Goal: Task Accomplishment & Management: Manage account settings

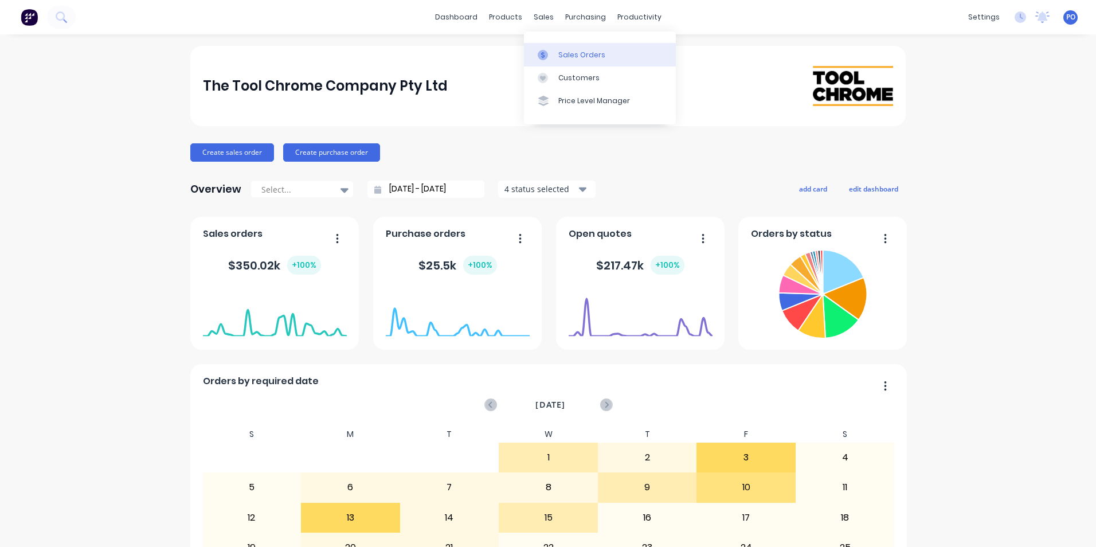
click at [542, 53] on icon at bounding box center [542, 55] width 3 height 6
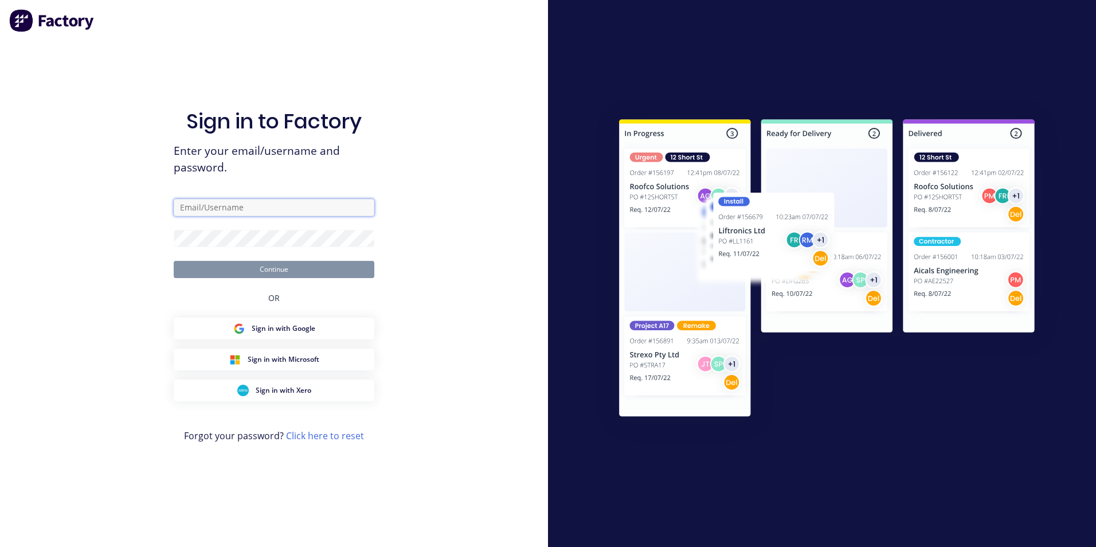
type input "[PERSON_NAME][EMAIL_ADDRESS][DOMAIN_NAME]"
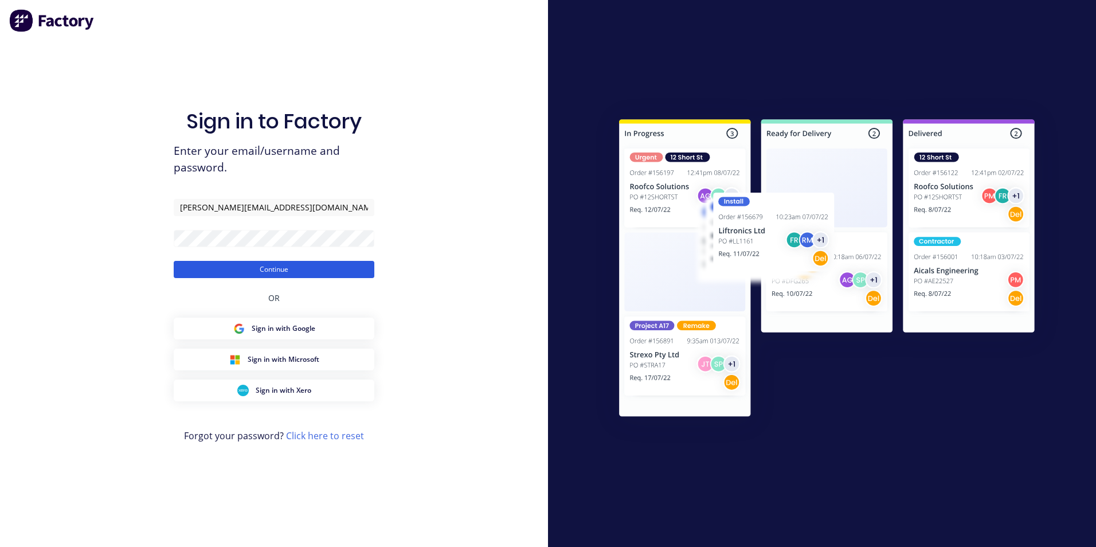
click at [259, 271] on button "Continue" at bounding box center [274, 269] width 201 height 17
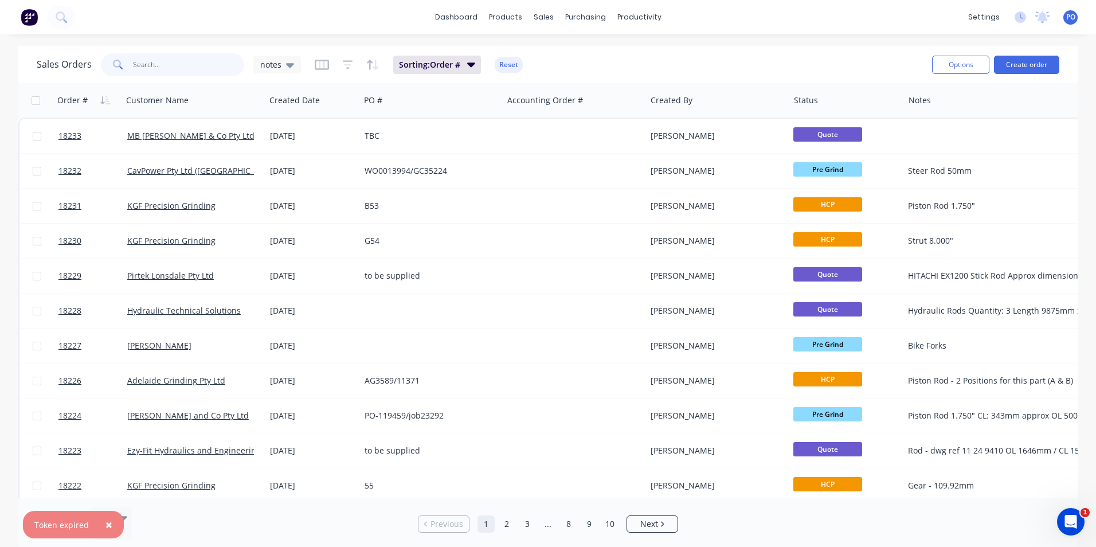
click at [173, 61] on input "text" at bounding box center [189, 64] width 112 height 23
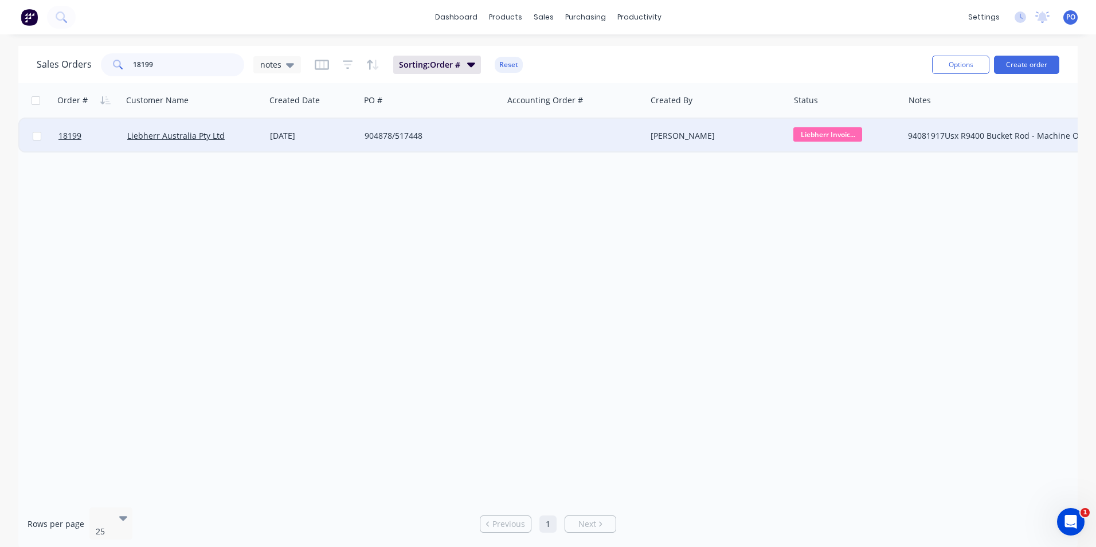
type input "18199"
click at [424, 133] on div "904878/517448" at bounding box center [427, 135] width 127 height 11
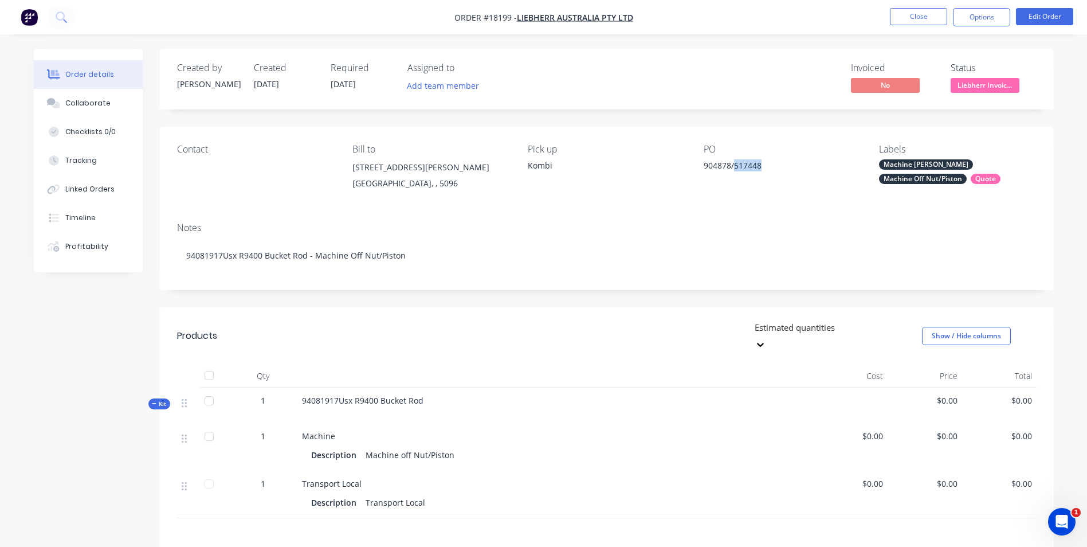
drag, startPoint x: 761, startPoint y: 166, endPoint x: 735, endPoint y: 163, distance: 26.5
click at [735, 163] on div "904878/517448" at bounding box center [775, 167] width 143 height 16
copy div "517448"
click at [924, 17] on button "Close" at bounding box center [918, 16] width 57 height 17
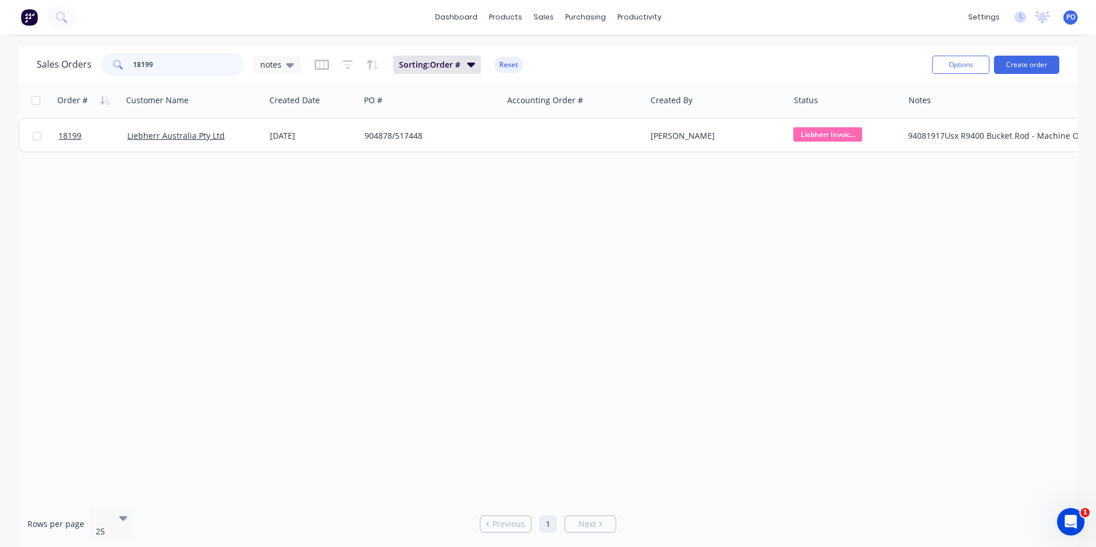
drag, startPoint x: 162, startPoint y: 67, endPoint x: 116, endPoint y: 69, distance: 45.9
click at [121, 66] on div "18199" at bounding box center [172, 64] width 143 height 23
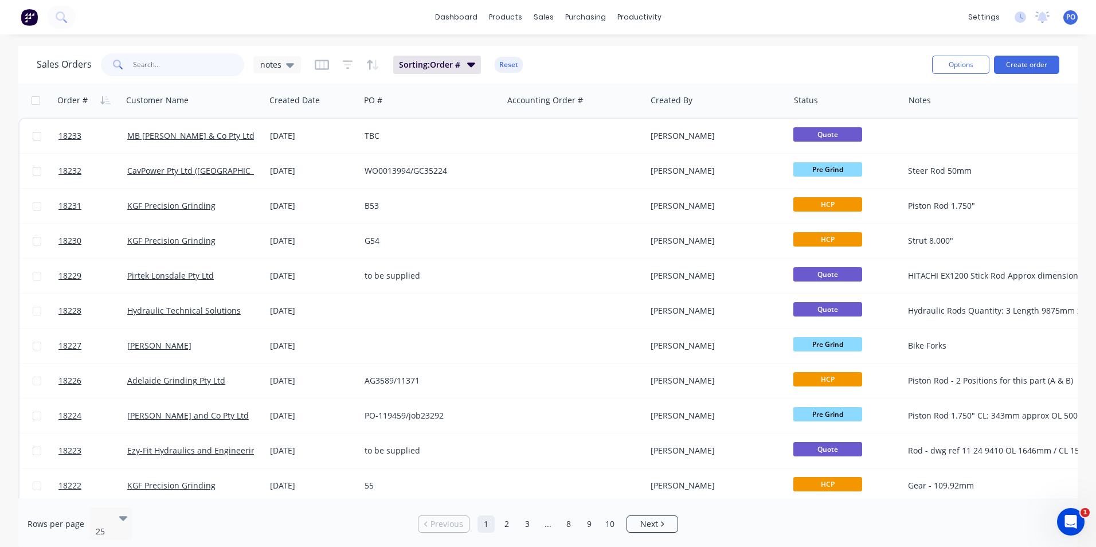
click at [167, 70] on input "text" at bounding box center [189, 64] width 112 height 23
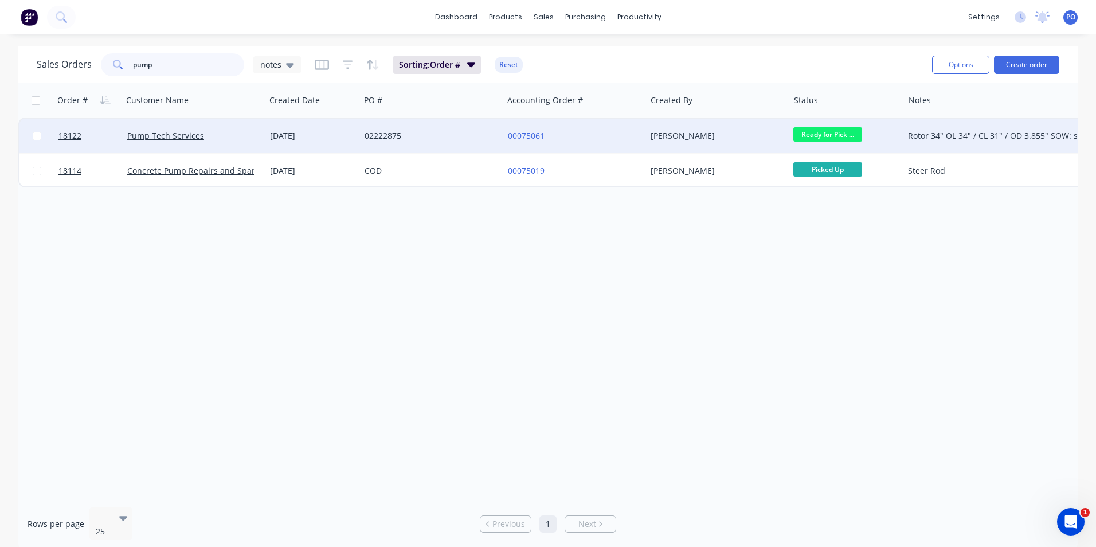
type input "pump"
click at [447, 136] on div "02222875" at bounding box center [427, 135] width 127 height 11
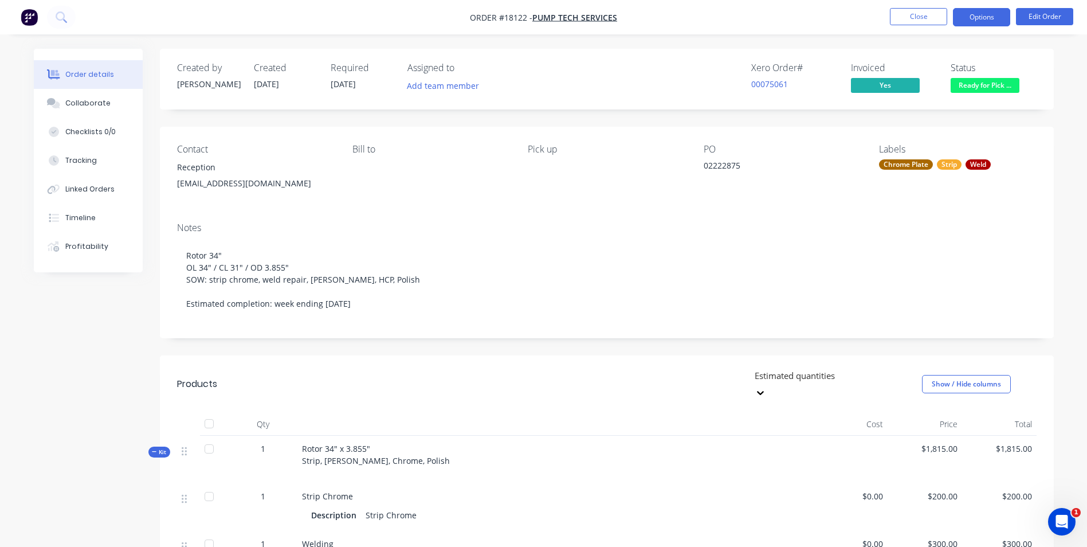
click at [982, 21] on button "Options" at bounding box center [981, 17] width 57 height 18
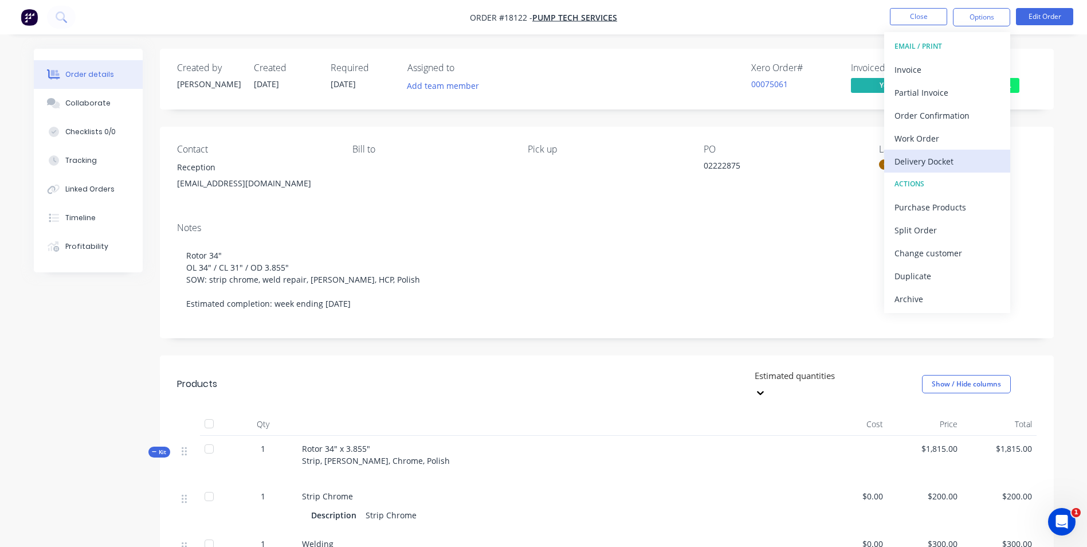
click at [935, 158] on div "Delivery Docket" at bounding box center [946, 161] width 105 height 17
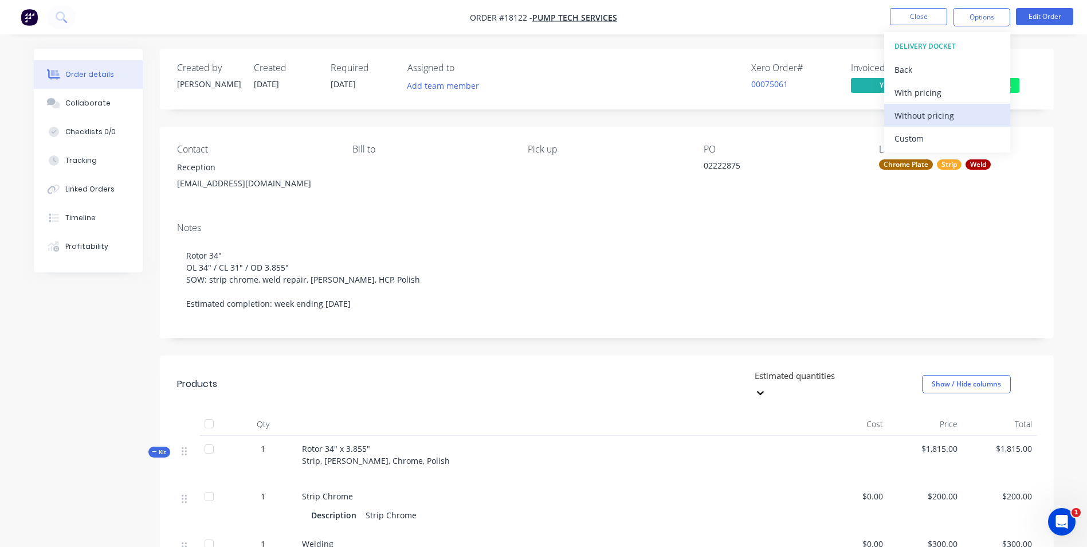
click at [950, 115] on div "Without pricing" at bounding box center [946, 115] width 105 height 17
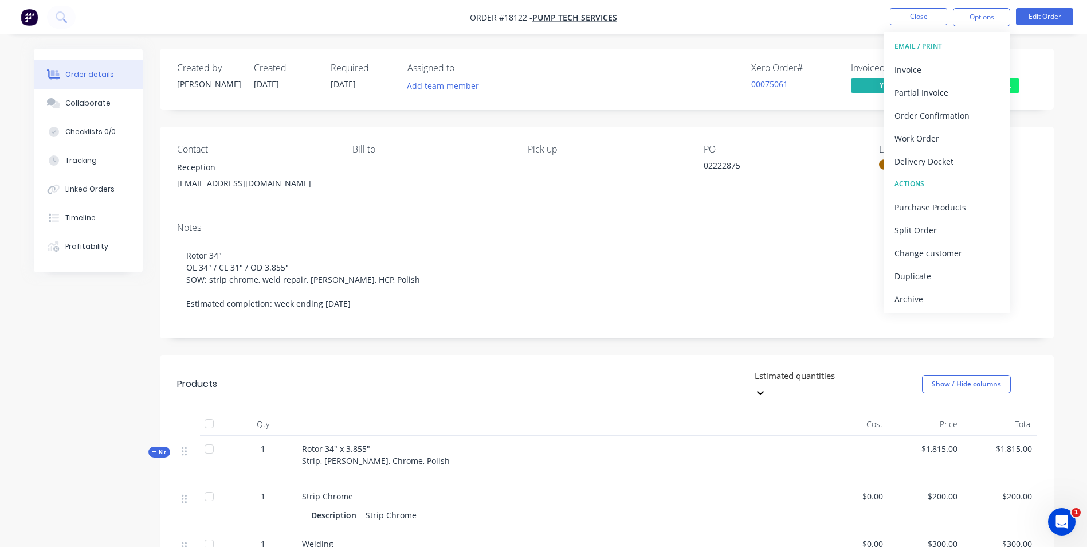
click at [834, 21] on nav "Order #18122 - Pump Tech Services Close Options EMAIL / PRINT Invoice Partial I…" at bounding box center [543, 17] width 1087 height 34
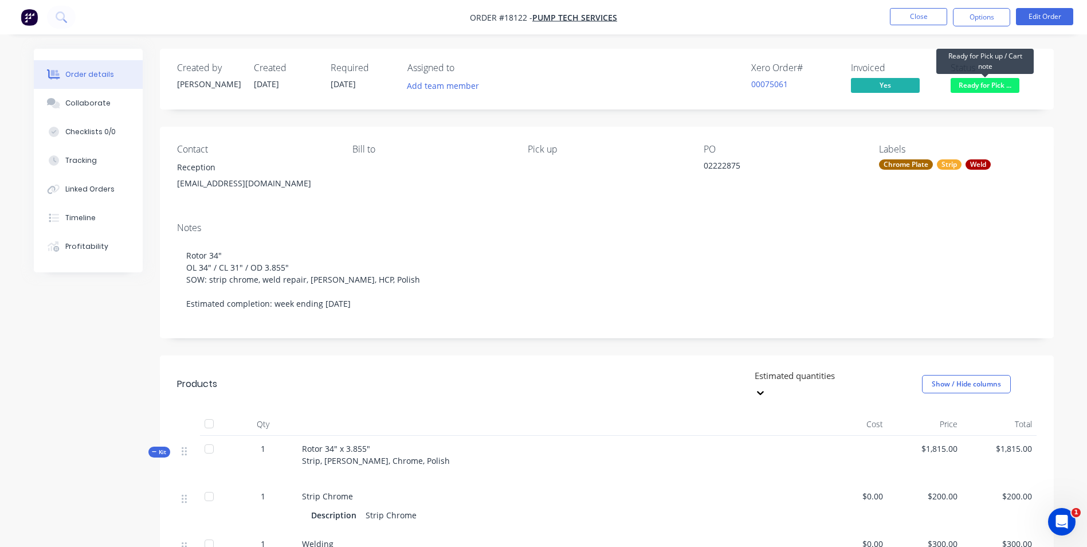
click at [987, 88] on span "Ready for Pick ..." at bounding box center [985, 85] width 69 height 14
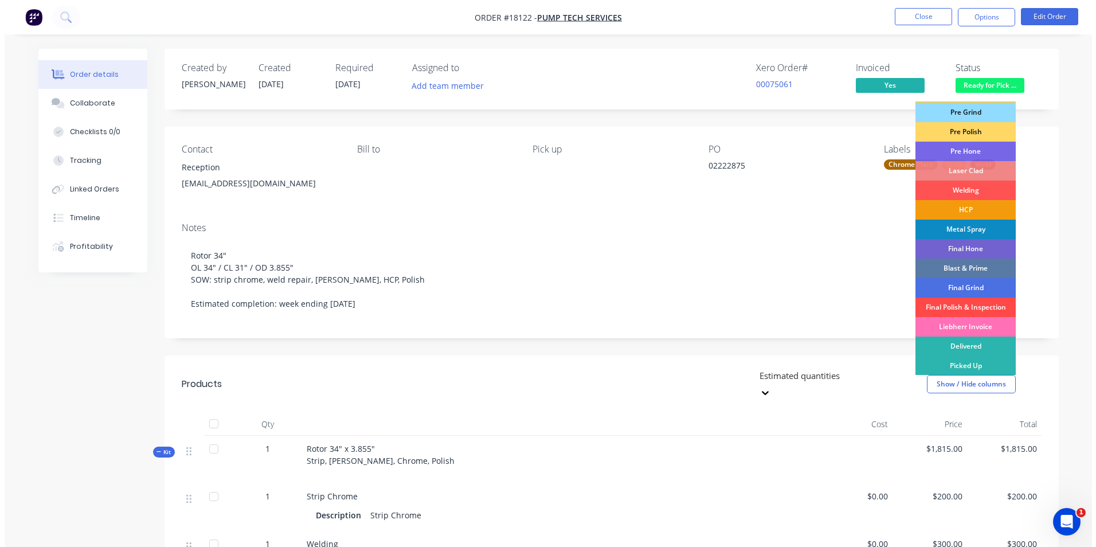
scroll to position [116, 0]
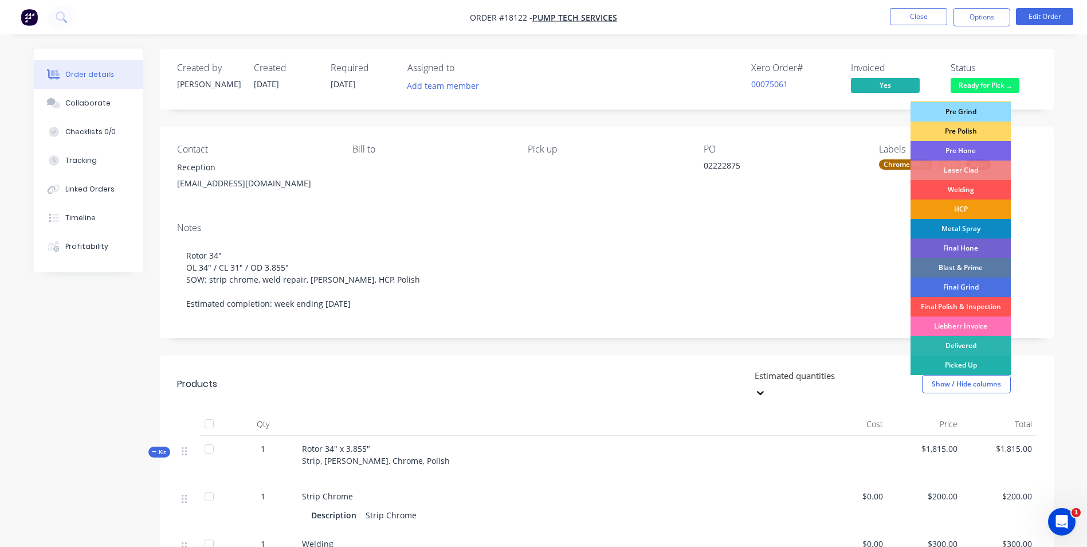
click at [970, 360] on div "Picked Up" at bounding box center [960, 364] width 100 height 19
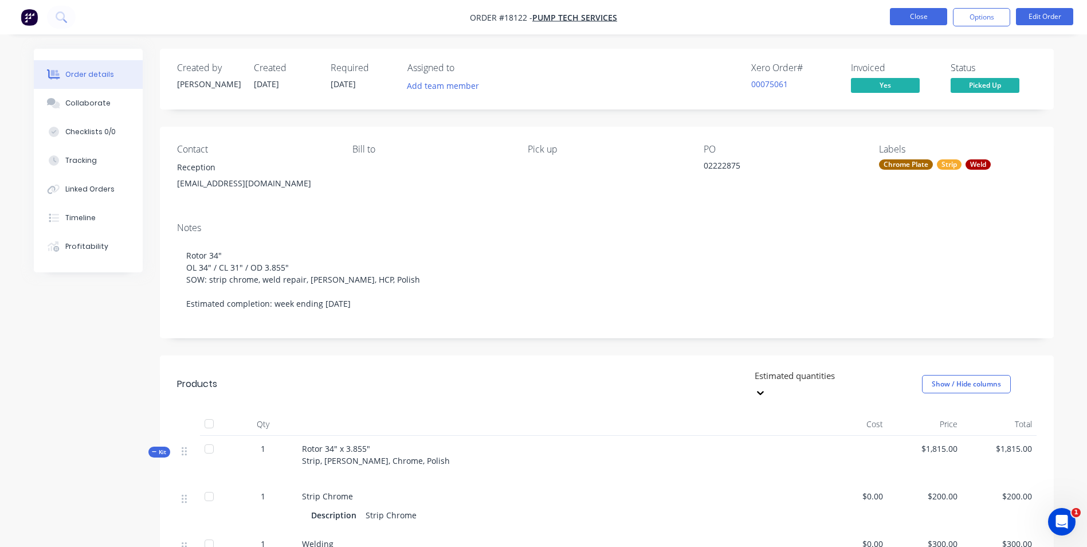
click at [924, 19] on button "Close" at bounding box center [918, 16] width 57 height 17
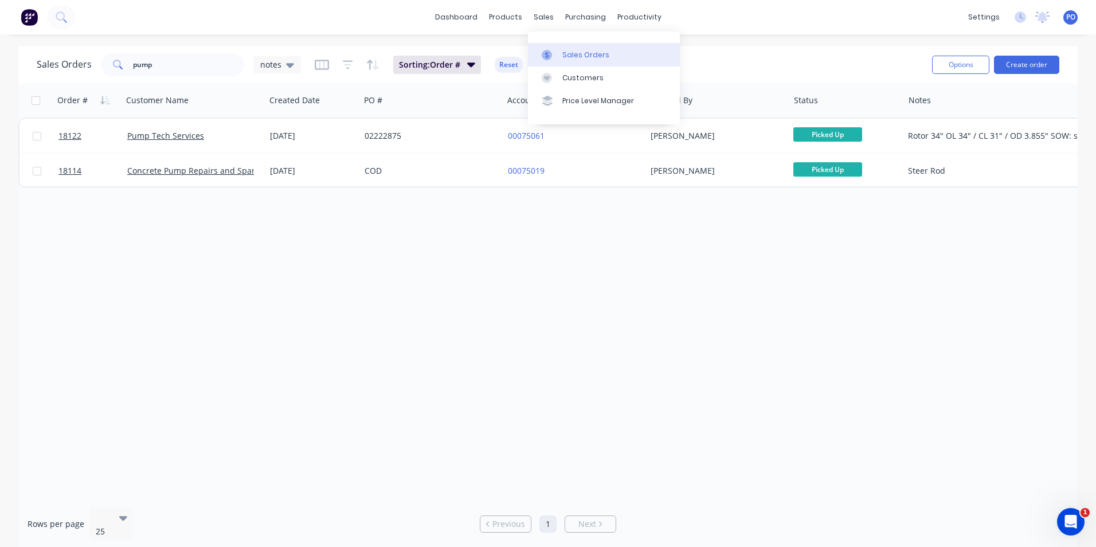
click at [563, 53] on div "Sales Orders" at bounding box center [585, 55] width 47 height 10
click at [172, 70] on input "pump" at bounding box center [189, 64] width 112 height 23
drag, startPoint x: 172, startPoint y: 70, endPoint x: 29, endPoint y: 65, distance: 143.3
click at [29, 65] on div "Sales Orders pump notes Sorting: Order # Reset Options Create order" at bounding box center [547, 64] width 1059 height 37
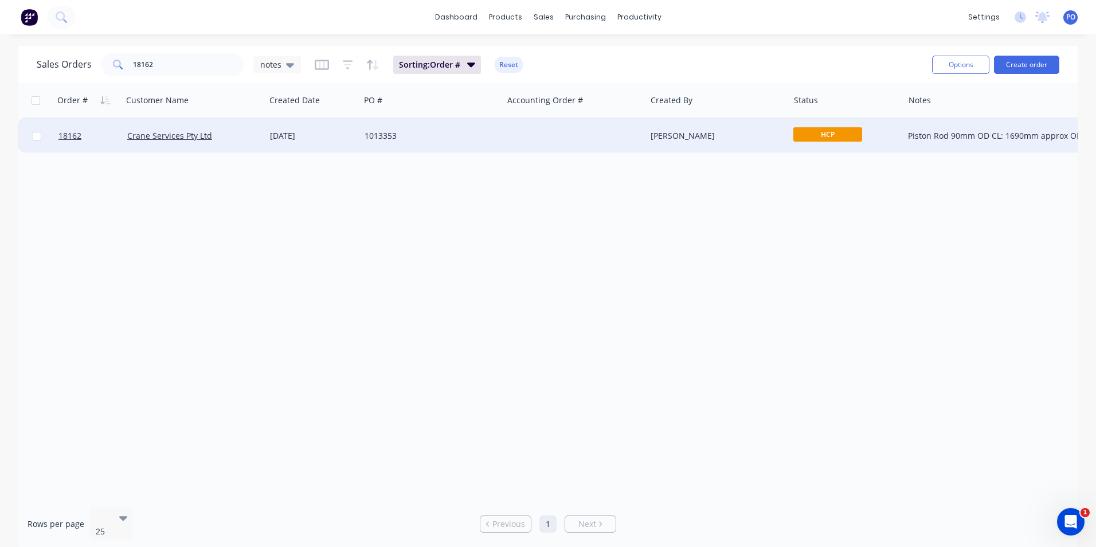
click at [829, 130] on span "HCP" at bounding box center [827, 134] width 69 height 14
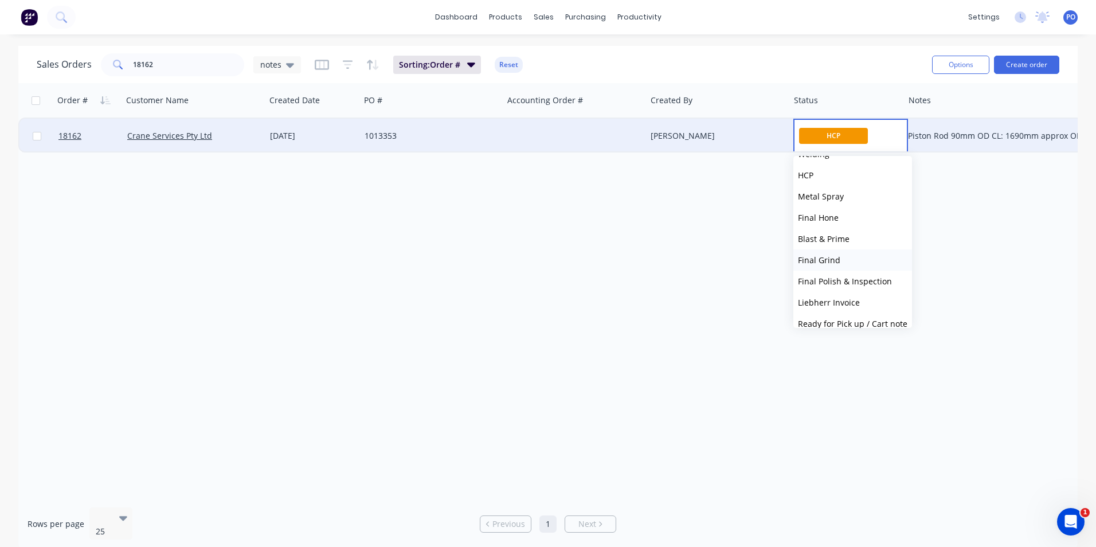
click at [833, 256] on span "Final Grind" at bounding box center [819, 259] width 42 height 11
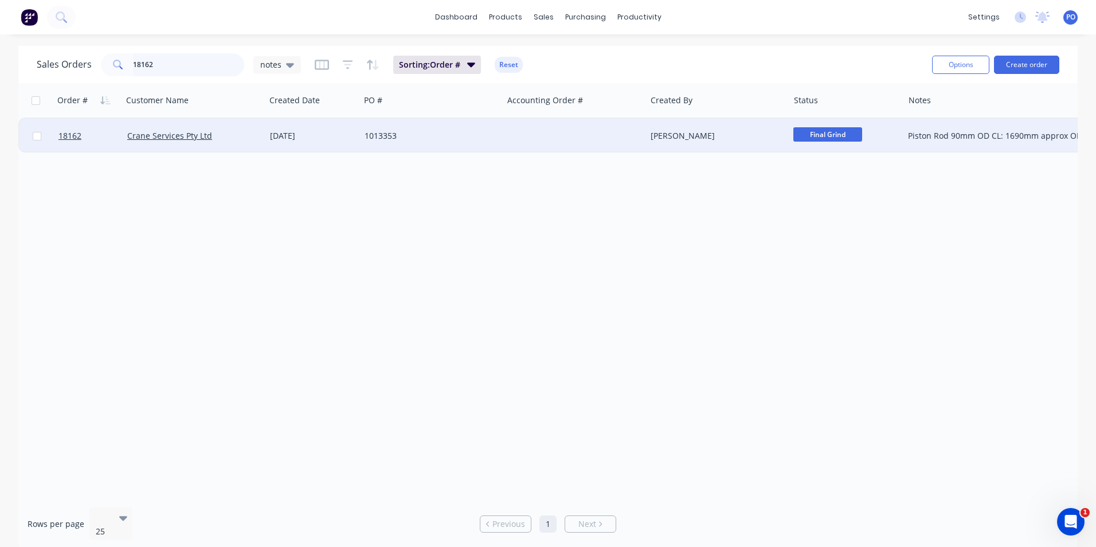
click at [176, 65] on input "18162" at bounding box center [189, 64] width 112 height 23
drag, startPoint x: 177, startPoint y: 65, endPoint x: 86, endPoint y: 53, distance: 91.9
click at [86, 53] on div "Sales Orders 18162 notes" at bounding box center [169, 64] width 264 height 23
click at [842, 129] on span "Pre Polish" at bounding box center [827, 134] width 69 height 14
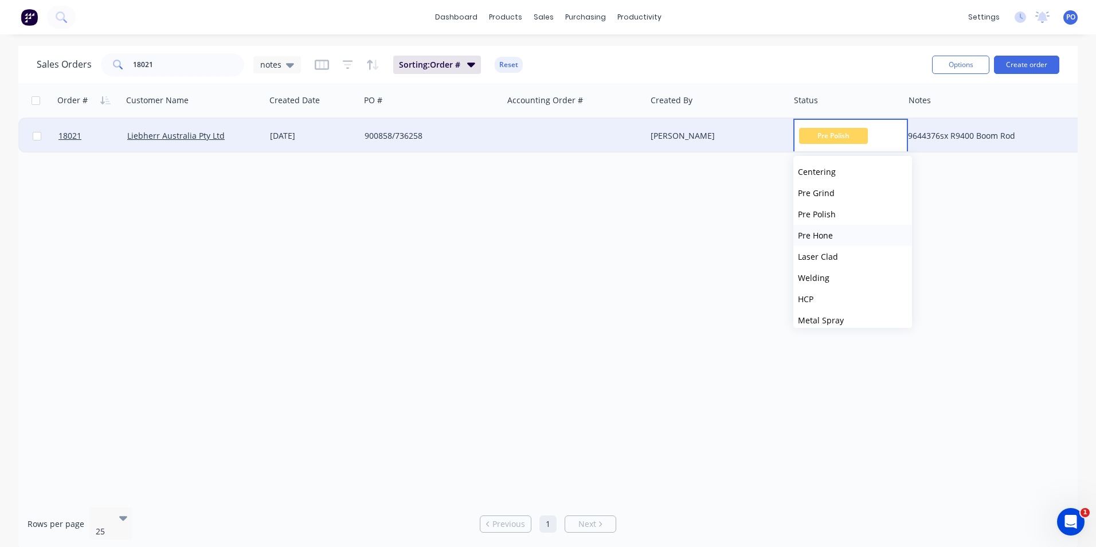
scroll to position [115, 0]
click at [817, 292] on button "HCP" at bounding box center [852, 289] width 119 height 21
drag, startPoint x: 170, startPoint y: 69, endPoint x: 142, endPoint y: 68, distance: 28.7
click at [142, 68] on input "18021" at bounding box center [189, 64] width 112 height 23
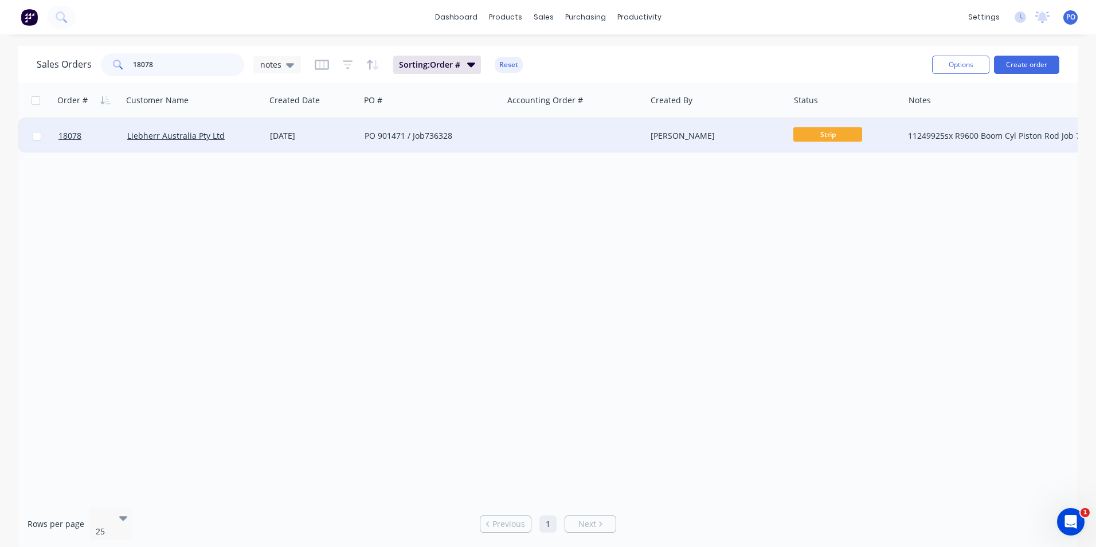
type input "18078"
click at [607, 131] on div at bounding box center [574, 136] width 143 height 34
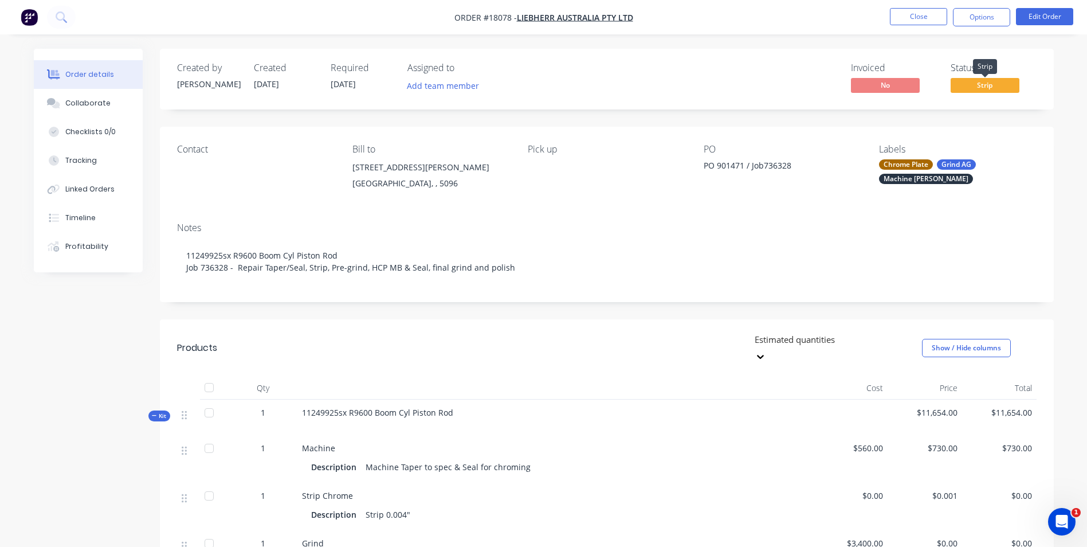
click at [992, 87] on span "Strip" at bounding box center [985, 85] width 69 height 14
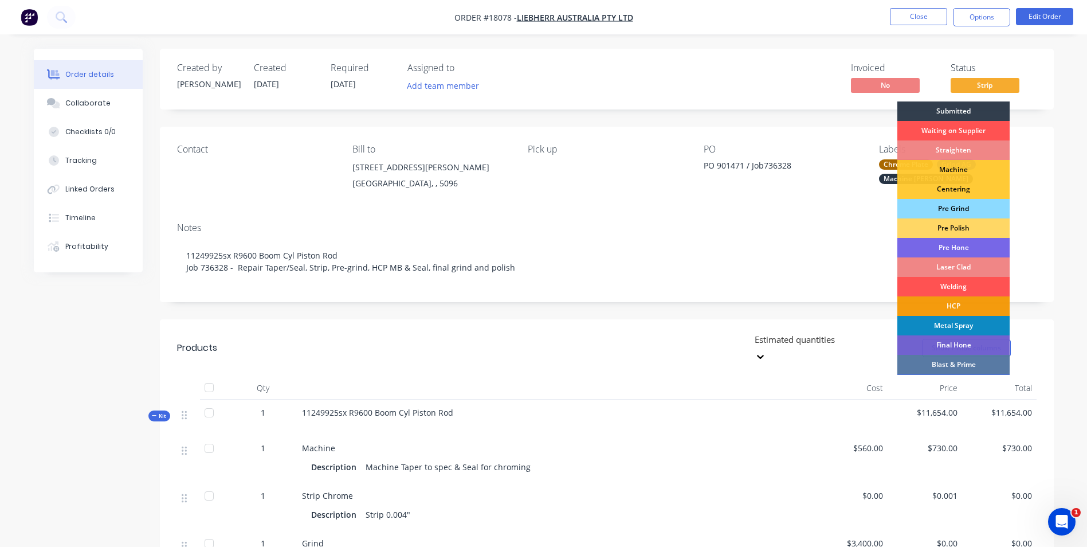
click at [986, 207] on div "Pre Grind" at bounding box center [953, 208] width 112 height 19
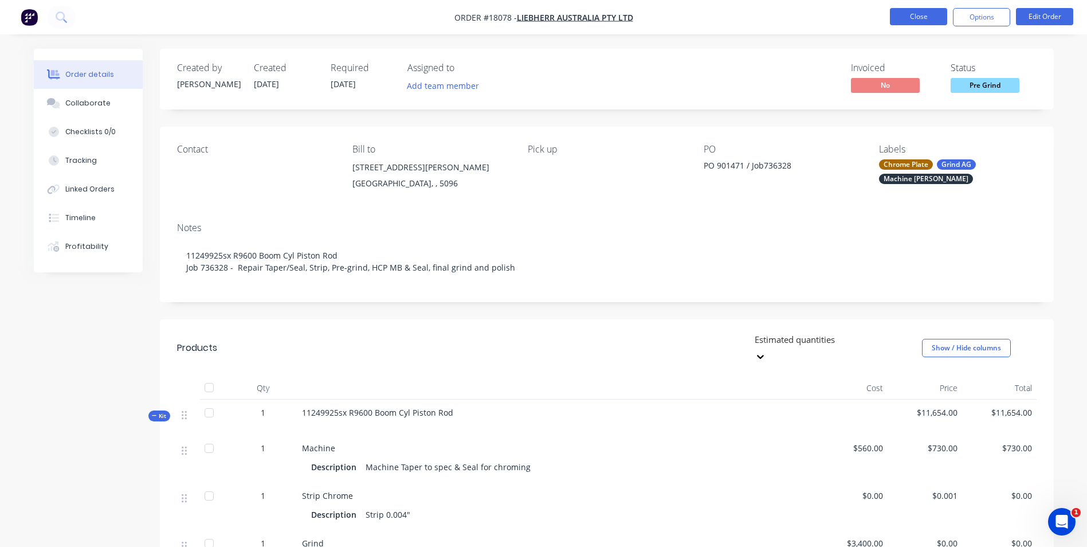
click at [915, 18] on button "Close" at bounding box center [918, 16] width 57 height 17
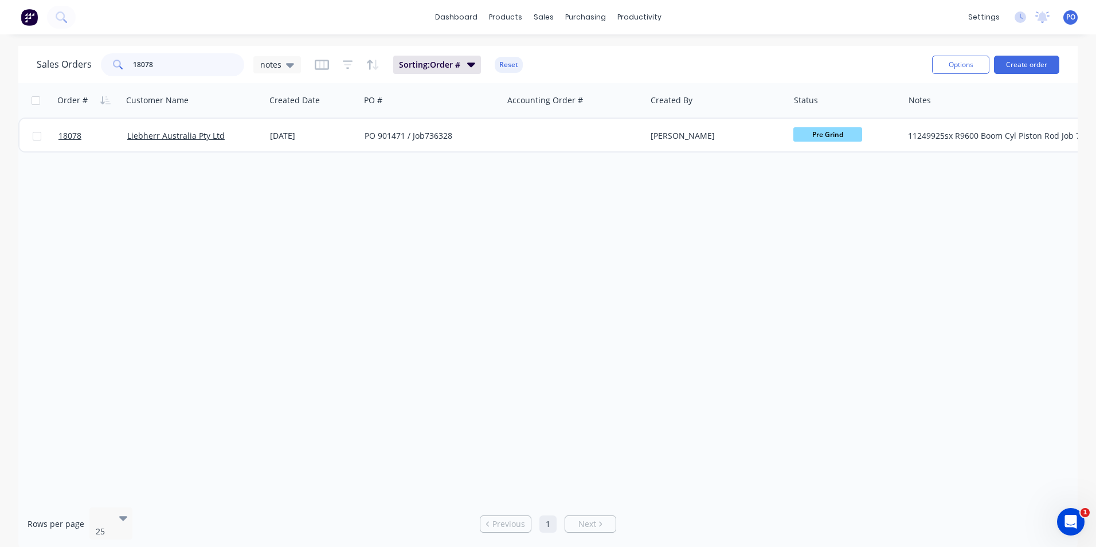
drag, startPoint x: 150, startPoint y: 66, endPoint x: 144, endPoint y: 64, distance: 6.2
click at [144, 64] on input "18078" at bounding box center [189, 64] width 112 height 23
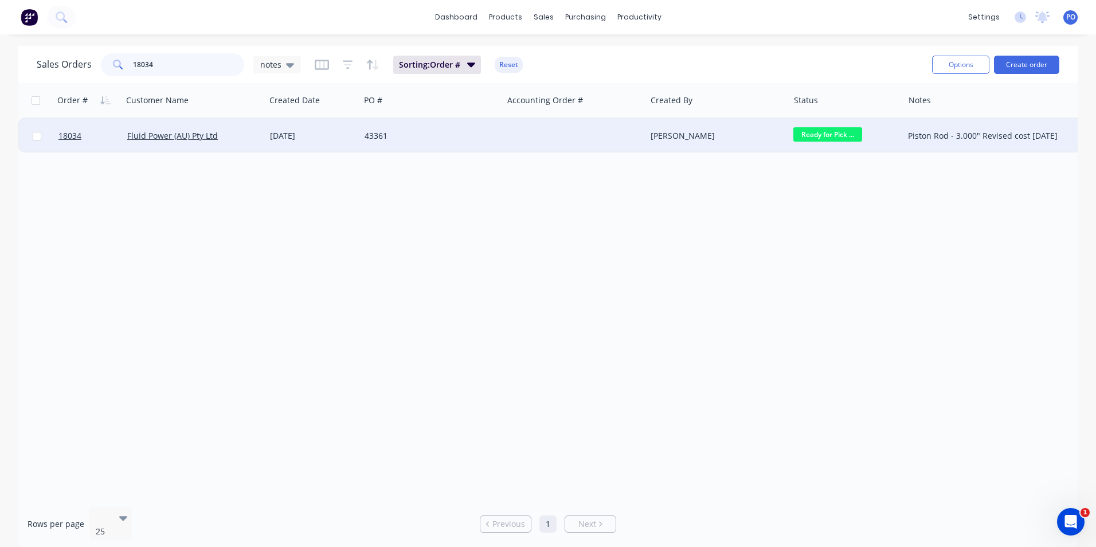
type input "18034"
click at [541, 143] on div at bounding box center [574, 136] width 143 height 34
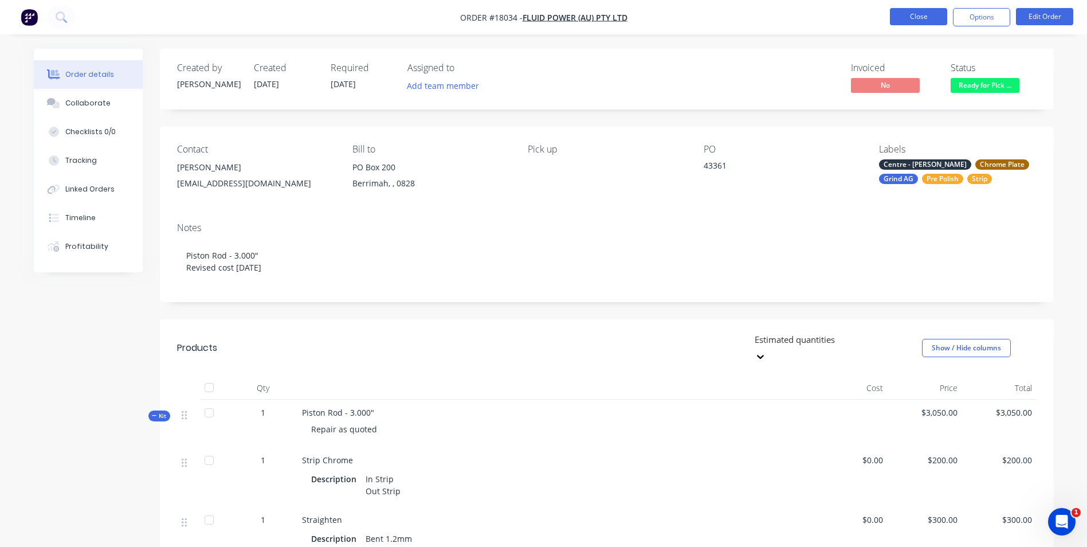
click at [935, 21] on button "Close" at bounding box center [918, 16] width 57 height 17
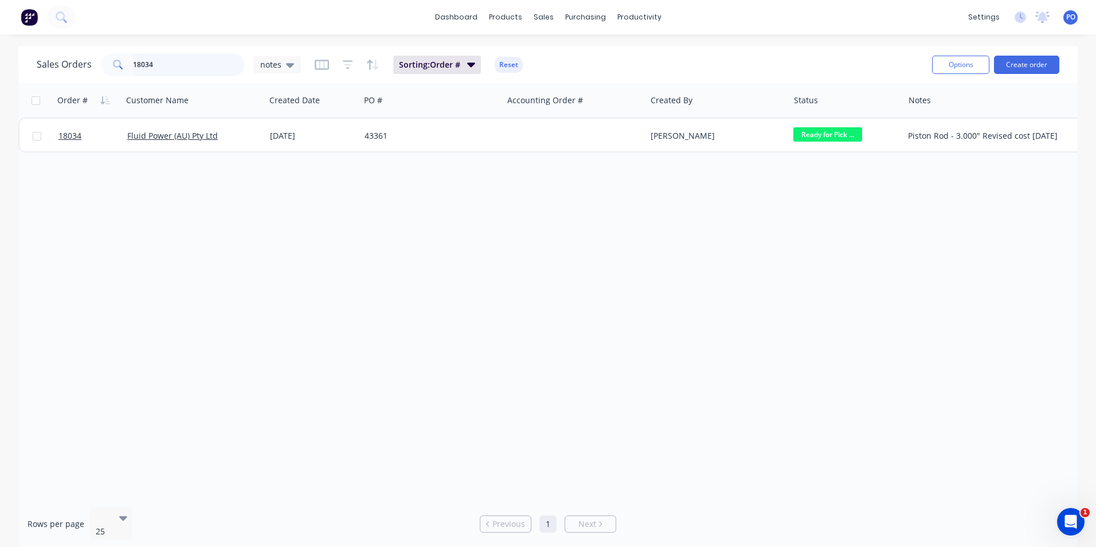
click at [158, 64] on input "18034" at bounding box center [189, 64] width 112 height 23
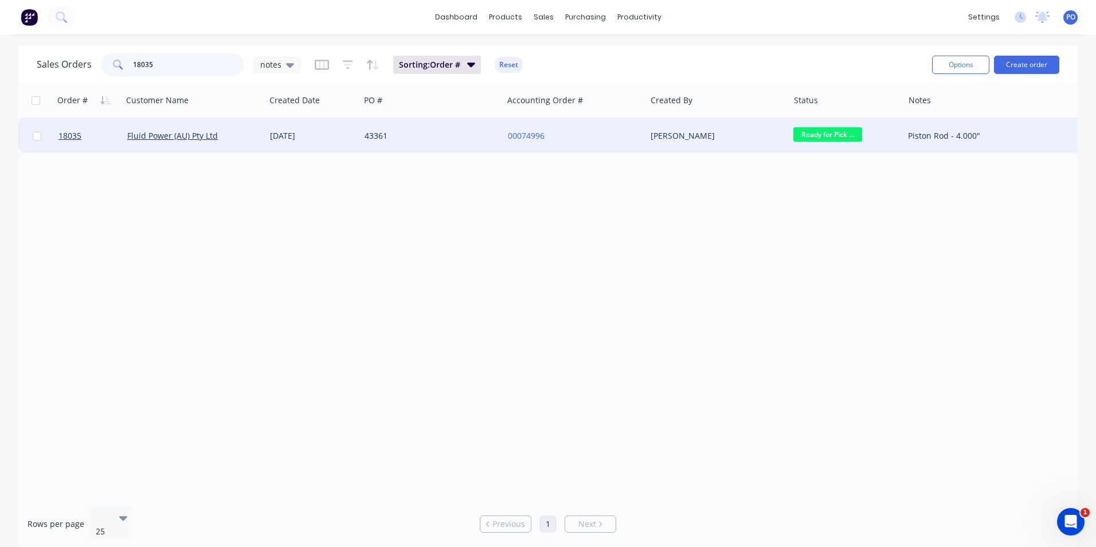
type input "18035"
click at [591, 132] on div "00074996" at bounding box center [571, 135] width 127 height 11
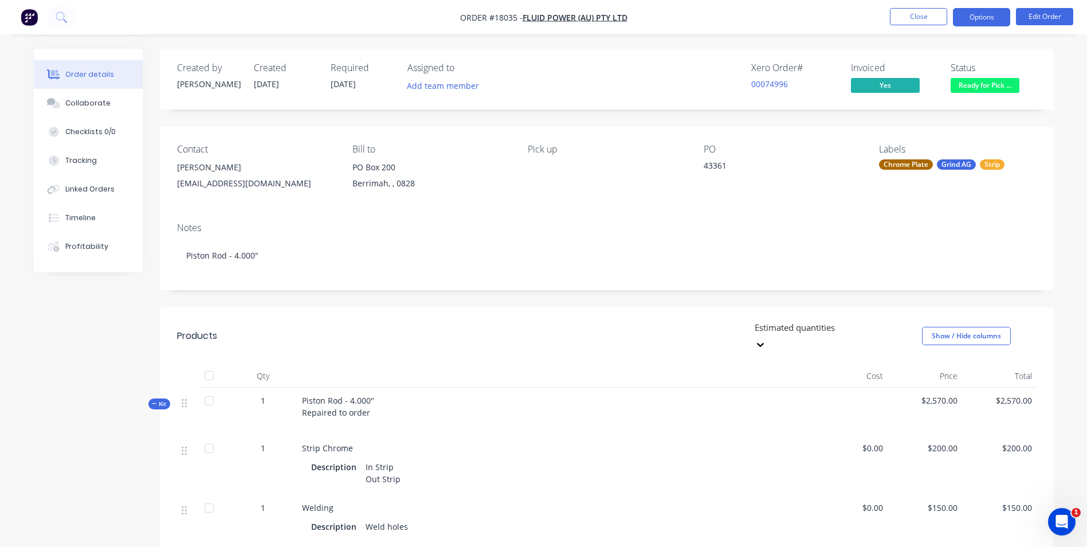
click at [987, 22] on button "Options" at bounding box center [981, 17] width 57 height 18
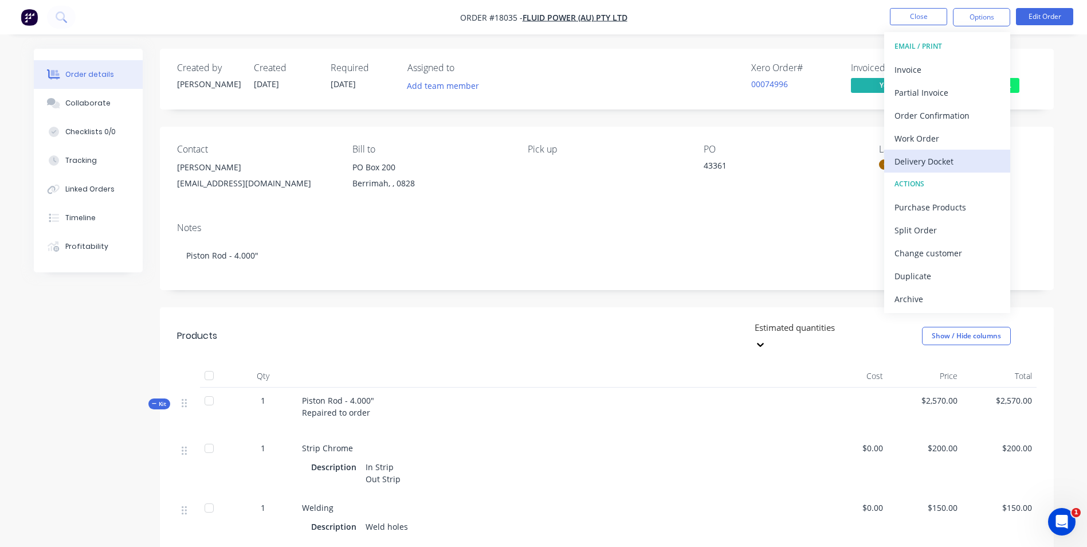
click at [934, 160] on div "Delivery Docket" at bounding box center [946, 161] width 105 height 17
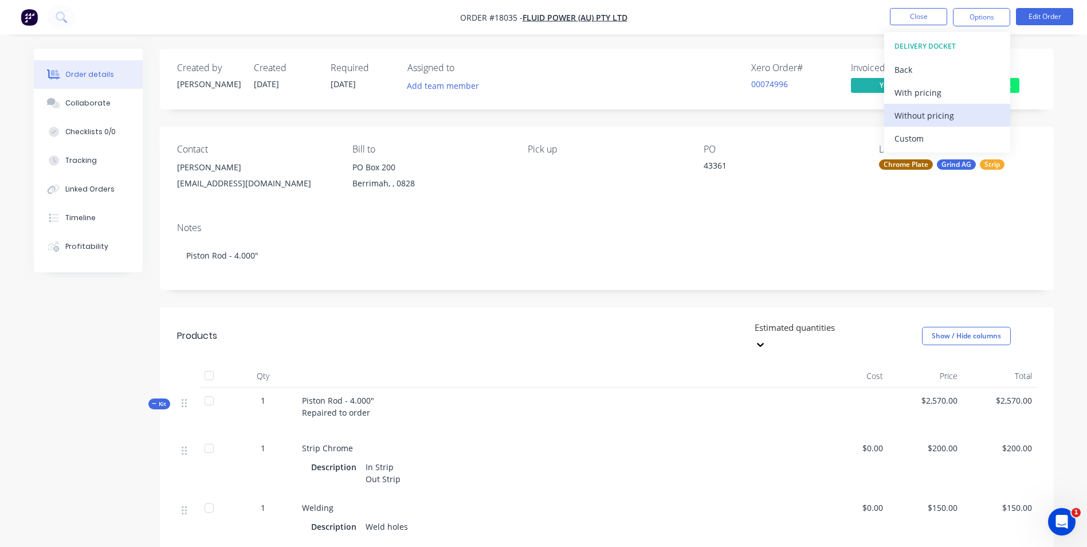
click at [955, 114] on div "Without pricing" at bounding box center [946, 115] width 105 height 17
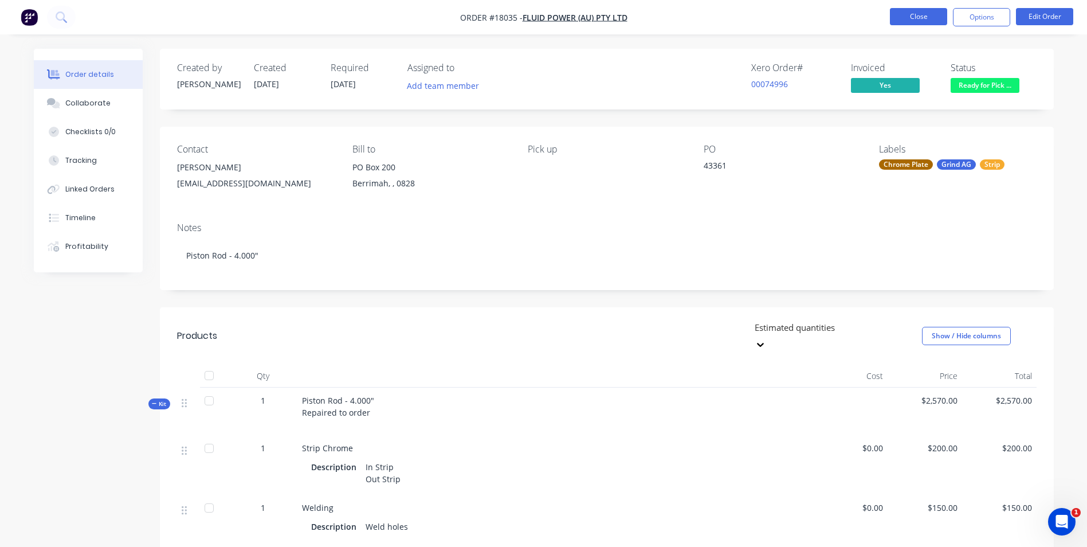
click at [924, 14] on button "Close" at bounding box center [918, 16] width 57 height 17
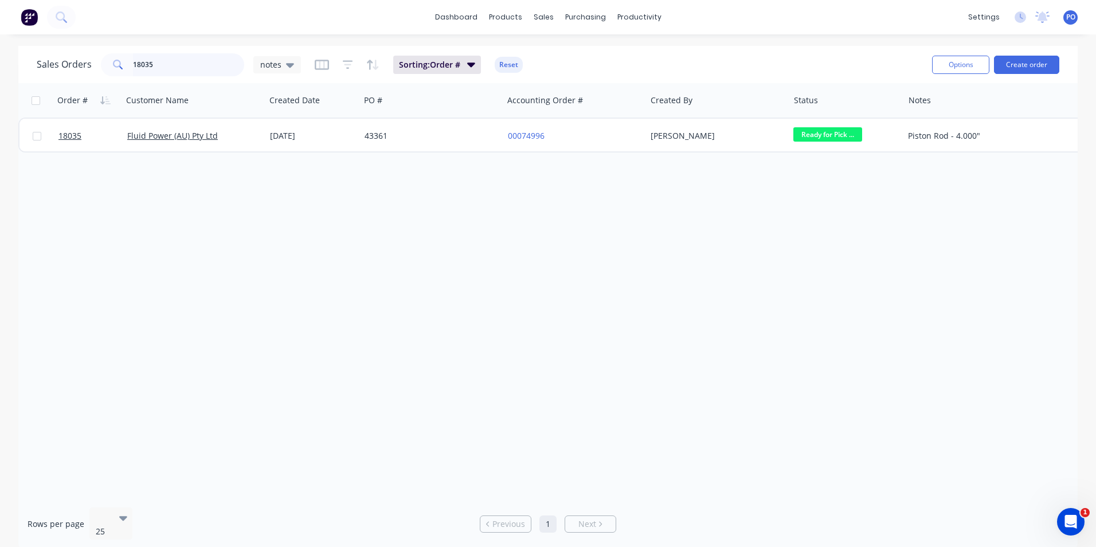
click at [146, 66] on input "18035" at bounding box center [189, 64] width 112 height 23
click at [153, 65] on input "18035" at bounding box center [189, 64] width 112 height 23
type input "18034"
click at [968, 64] on button "Options" at bounding box center [960, 65] width 57 height 18
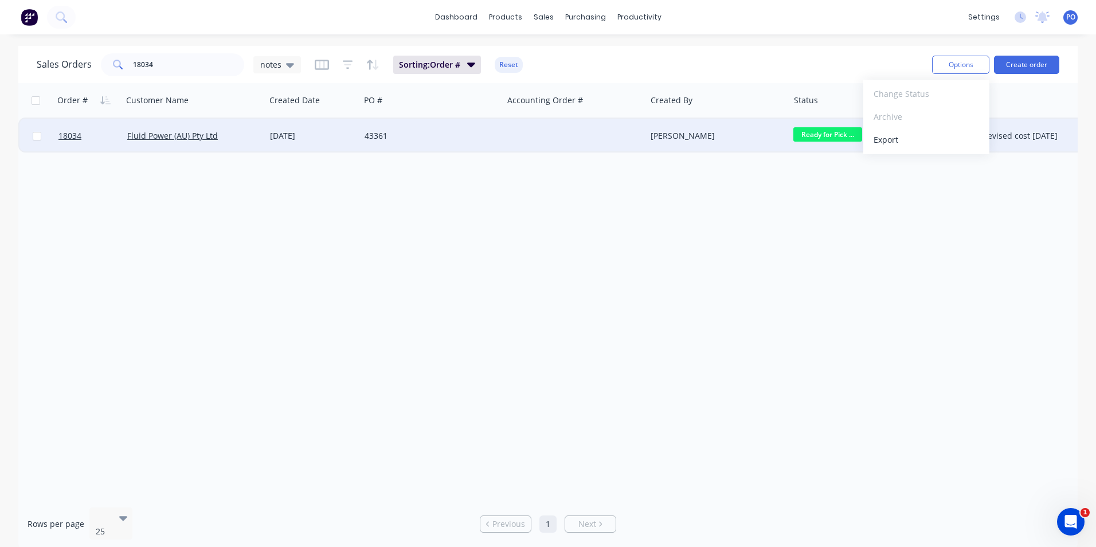
click at [595, 137] on div at bounding box center [574, 136] width 143 height 34
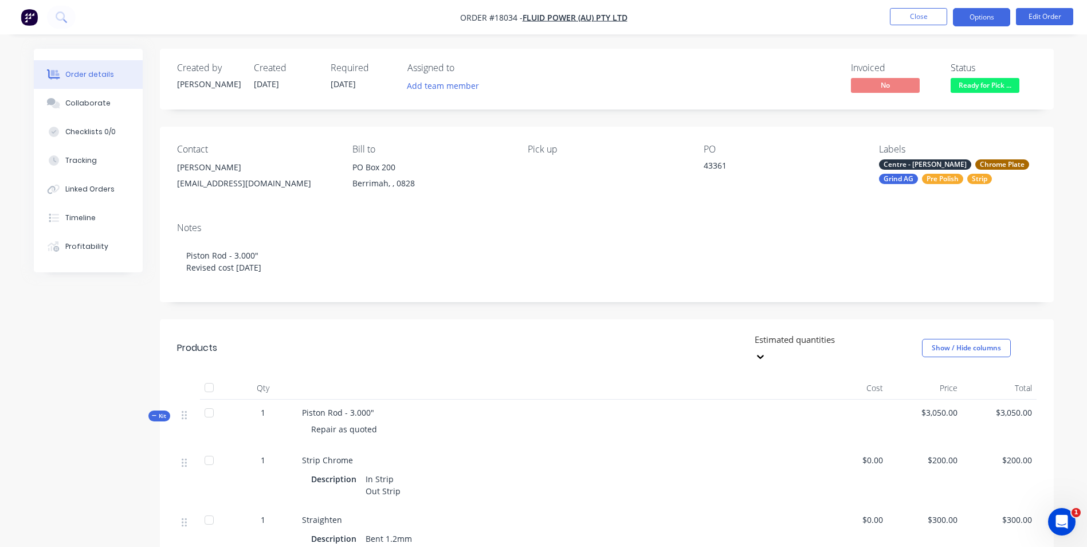
click at [984, 23] on button "Options" at bounding box center [981, 17] width 57 height 18
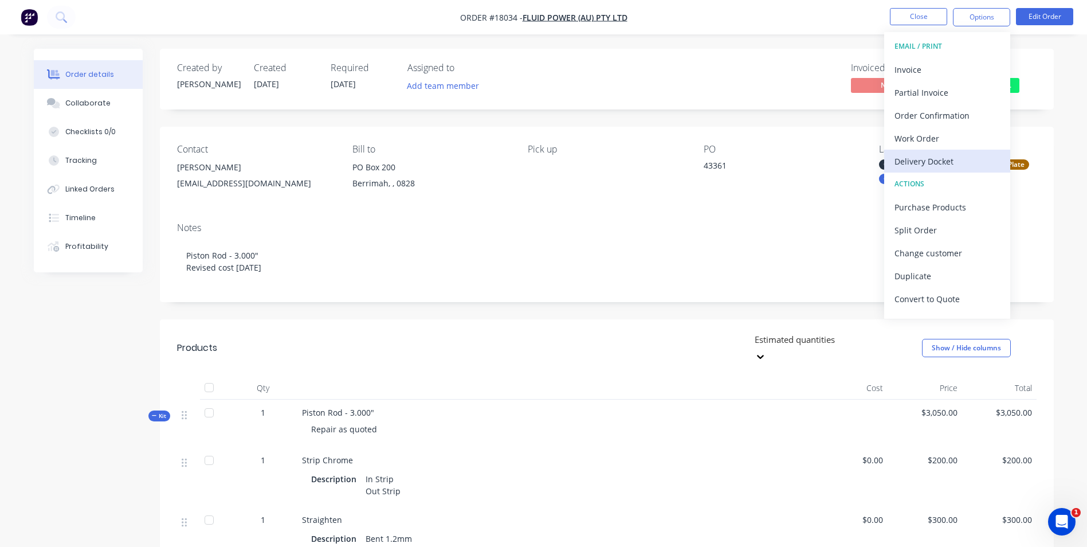
click at [928, 160] on div "Delivery Docket" at bounding box center [946, 161] width 105 height 17
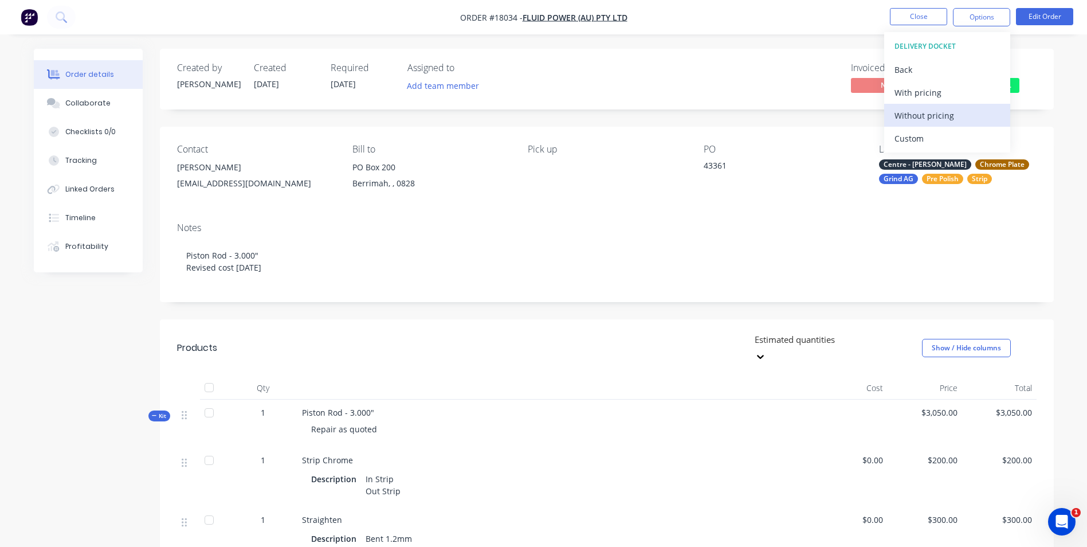
click at [964, 115] on div "Without pricing" at bounding box center [946, 115] width 105 height 17
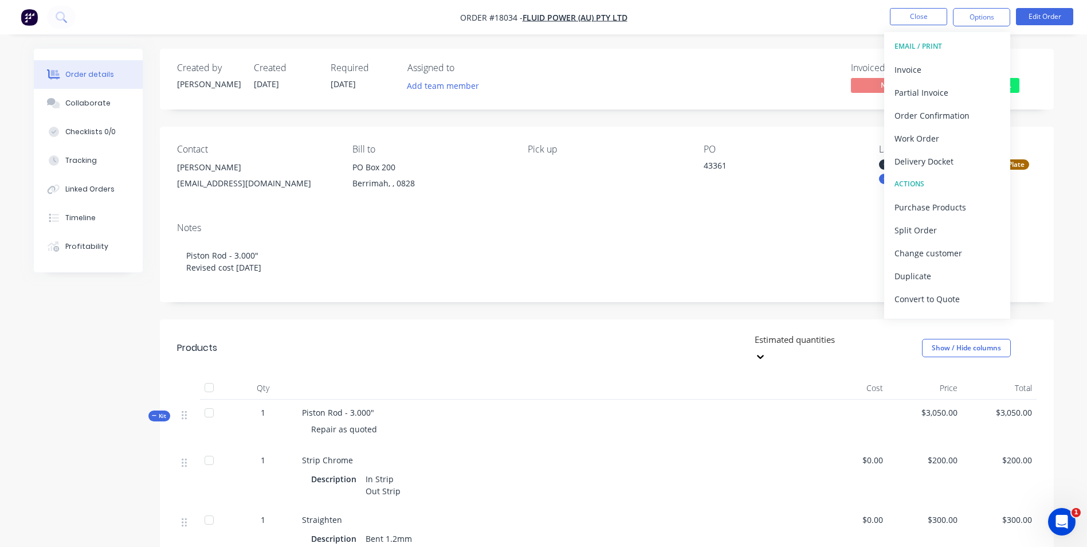
click at [25, 14] on img "button" at bounding box center [29, 17] width 17 height 17
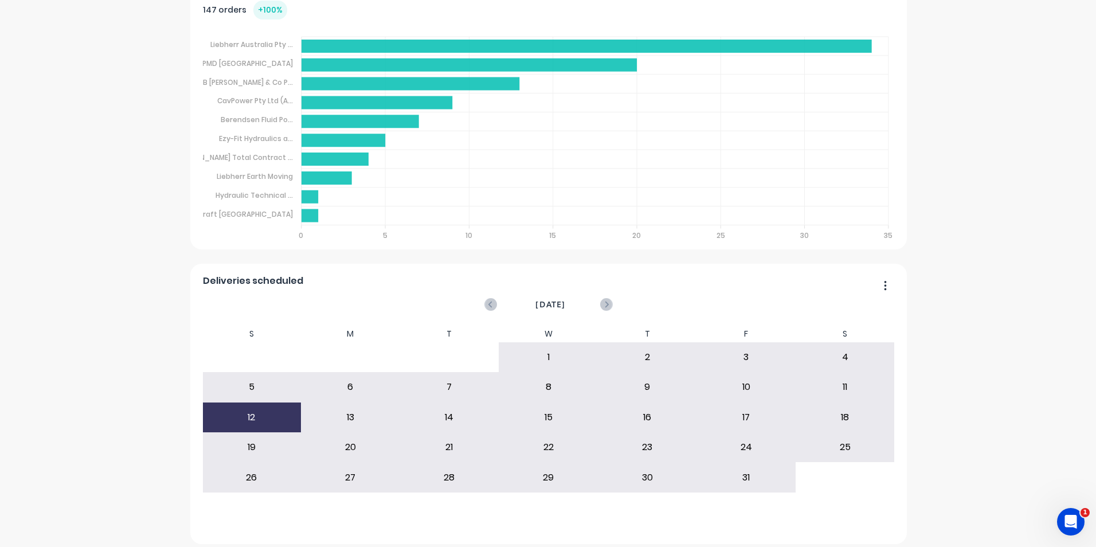
scroll to position [698, 0]
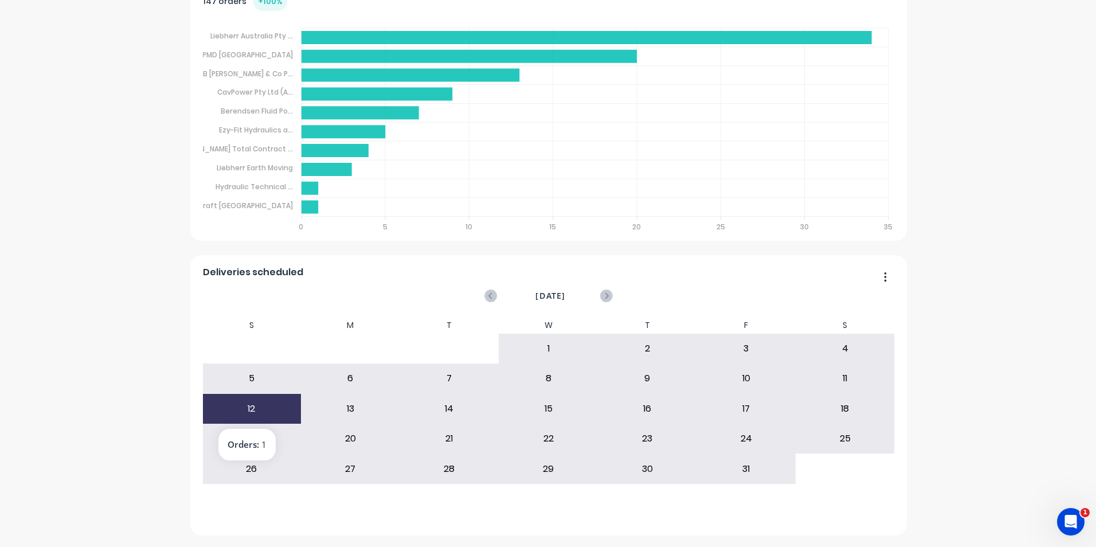
click at [268, 400] on div "12" at bounding box center [252, 408] width 98 height 29
click at [270, 400] on div "12" at bounding box center [252, 408] width 98 height 29
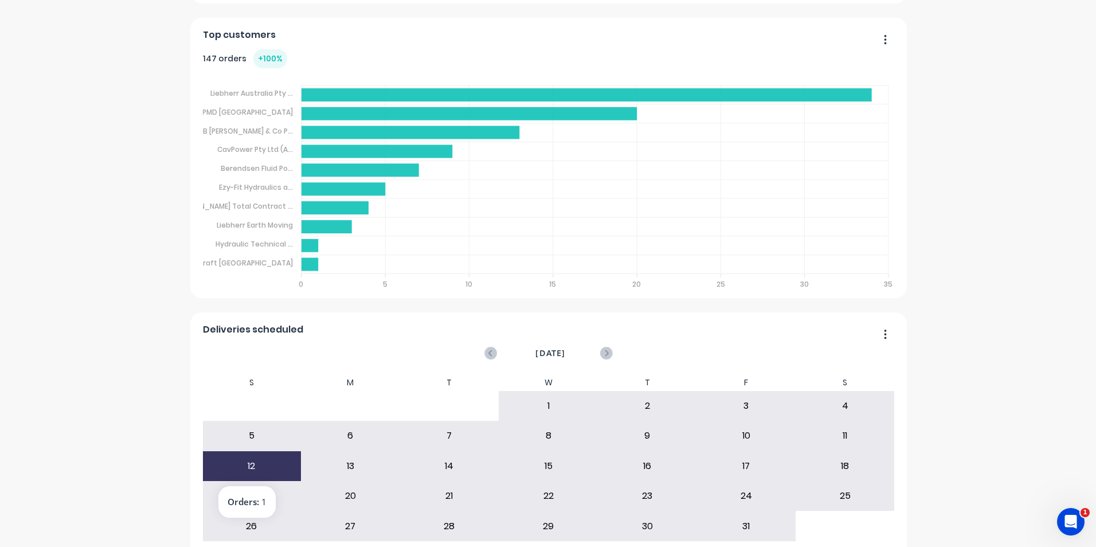
click at [267, 463] on div "12" at bounding box center [252, 465] width 98 height 29
click at [490, 349] on icon at bounding box center [490, 353] width 13 height 13
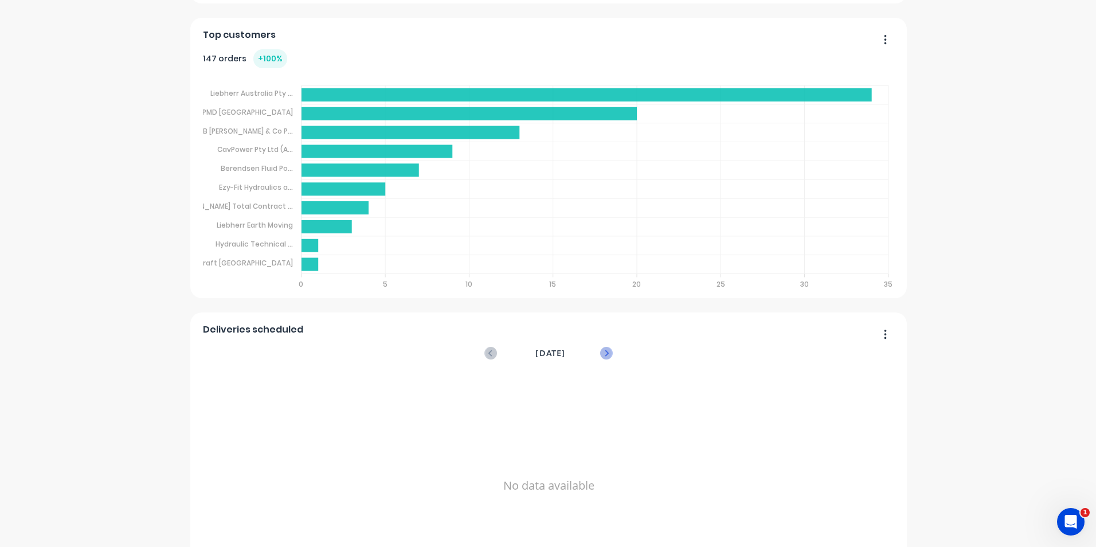
click at [600, 350] on icon at bounding box center [606, 353] width 13 height 13
